Goal: Download file/media

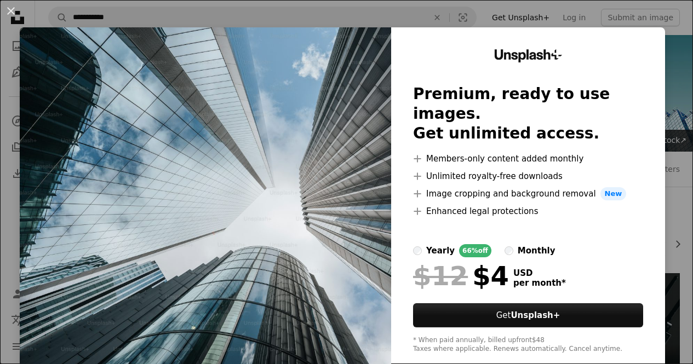
scroll to position [219, 0]
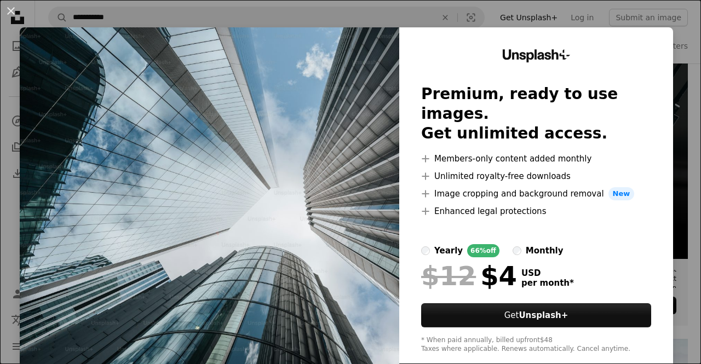
click at [675, 67] on div "An X shape Unsplash+ Premium, ready to use images. Get unlimited access. A plus…" at bounding box center [350, 182] width 701 height 364
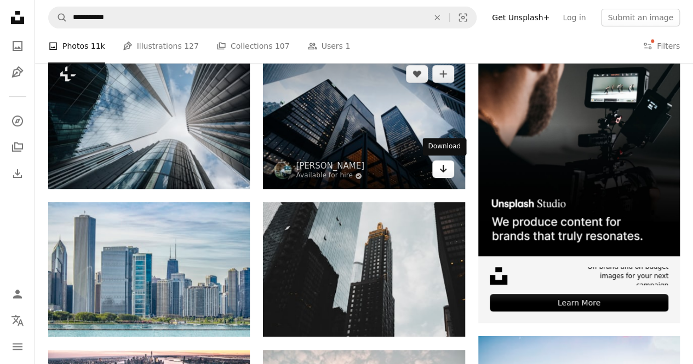
click at [437, 169] on link "Arrow pointing down" at bounding box center [443, 170] width 22 height 18
